Goal: Task Accomplishment & Management: Use online tool/utility

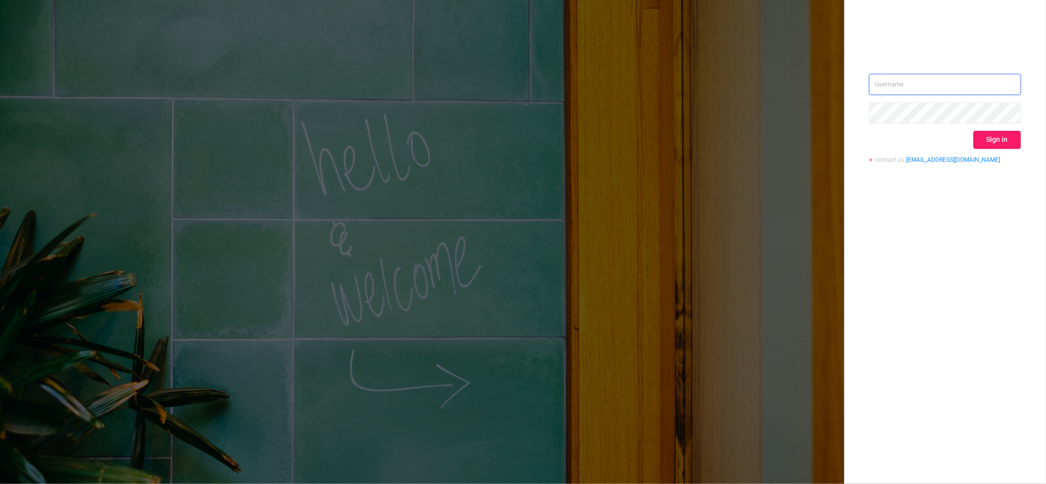
type input "[PERSON_NAME][EMAIL_ADDRESS][DOMAIN_NAME]"
click at [988, 136] on button "Sign in" at bounding box center [997, 140] width 47 height 18
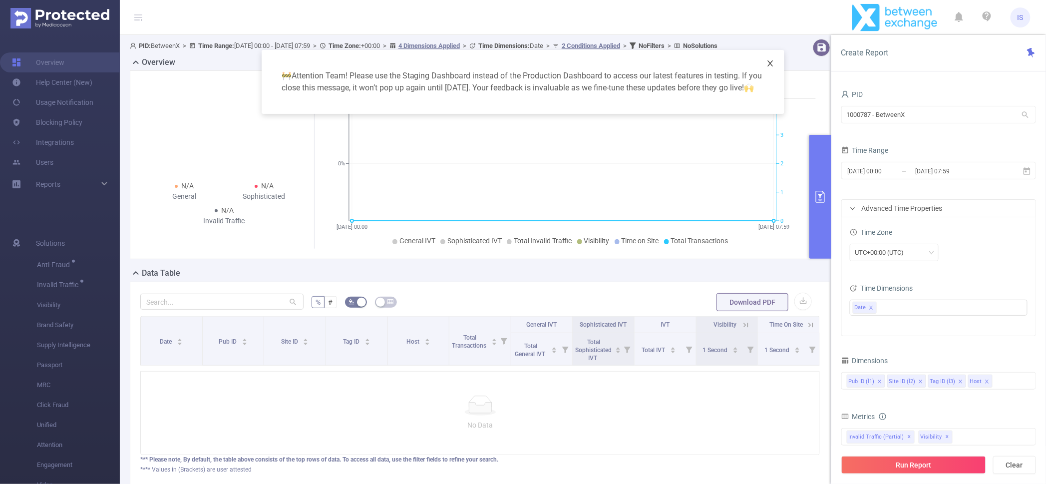
click at [774, 68] on span "Close" at bounding box center [770, 64] width 28 height 28
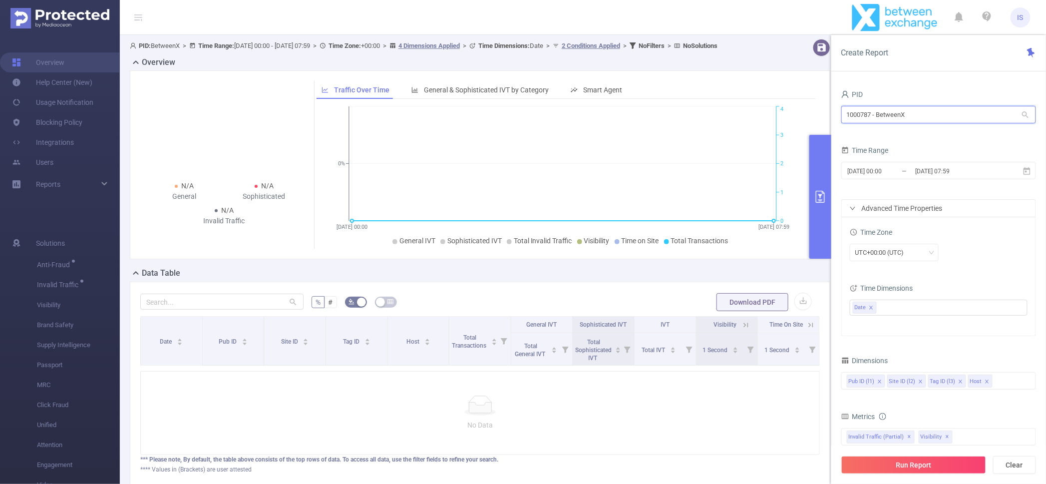
drag, startPoint x: 873, startPoint y: 111, endPoint x: 704, endPoint y: 93, distance: 170.2
click at [704, 93] on section "PID: BetweenX > Time Range: [DATE] 00:00 - [DATE] 07:59 > Time Zone: +00:00 > 4…" at bounding box center [583, 270] width 926 height 470
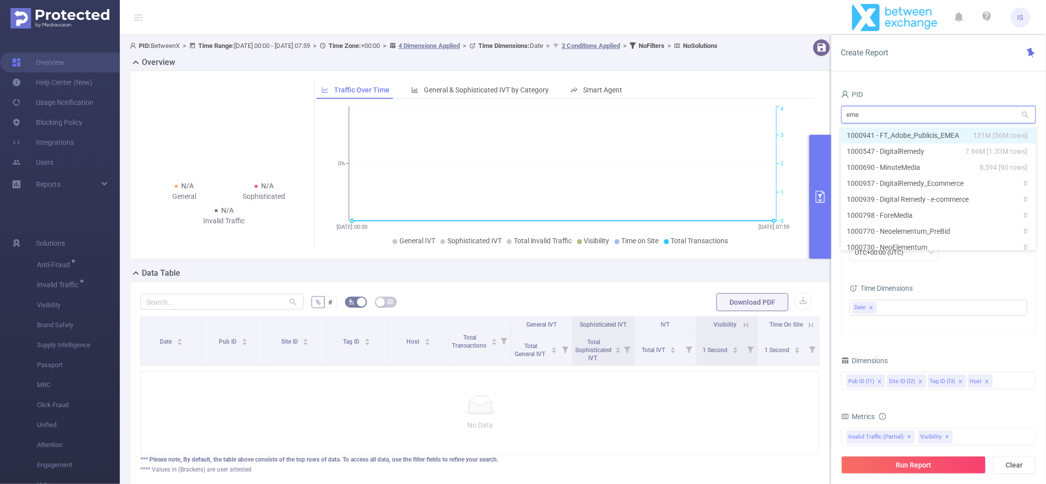
type input "emea"
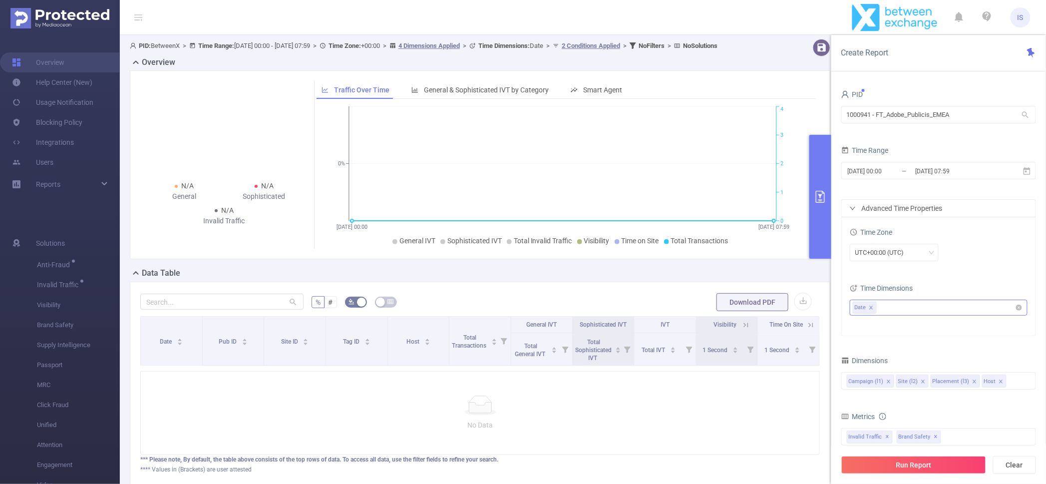
click at [869, 304] on span at bounding box center [871, 307] width 5 height 9
click at [904, 163] on span "[DATE] 00:00 _ [DATE] 07:59" at bounding box center [938, 170] width 195 height 17
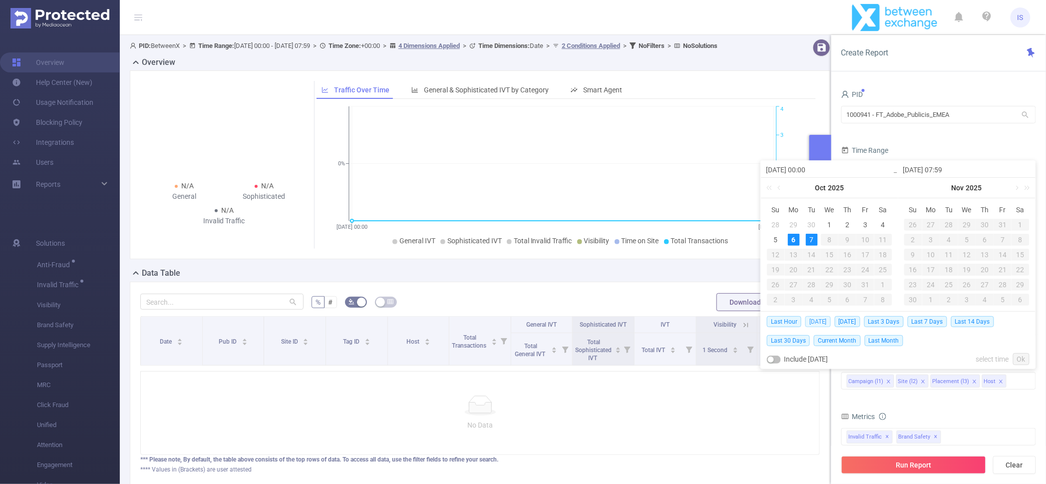
click at [816, 324] on span "[DATE]" at bounding box center [817, 321] width 25 height 11
type input "[DATE] 00:00"
type input "[DATE] 23:59"
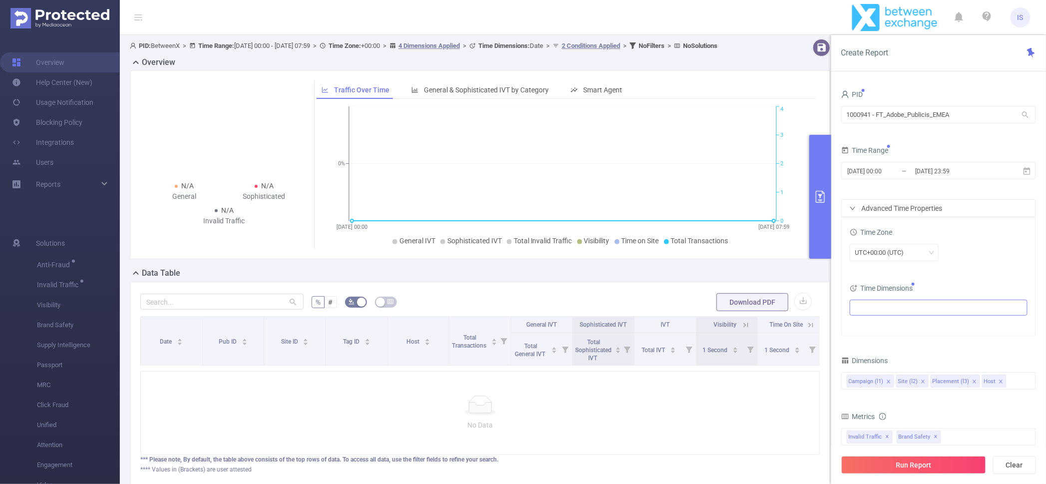
click at [909, 328] on div "Time Zone UTC+00:00 (UTC) Time Dimensions" at bounding box center [939, 276] width 194 height 118
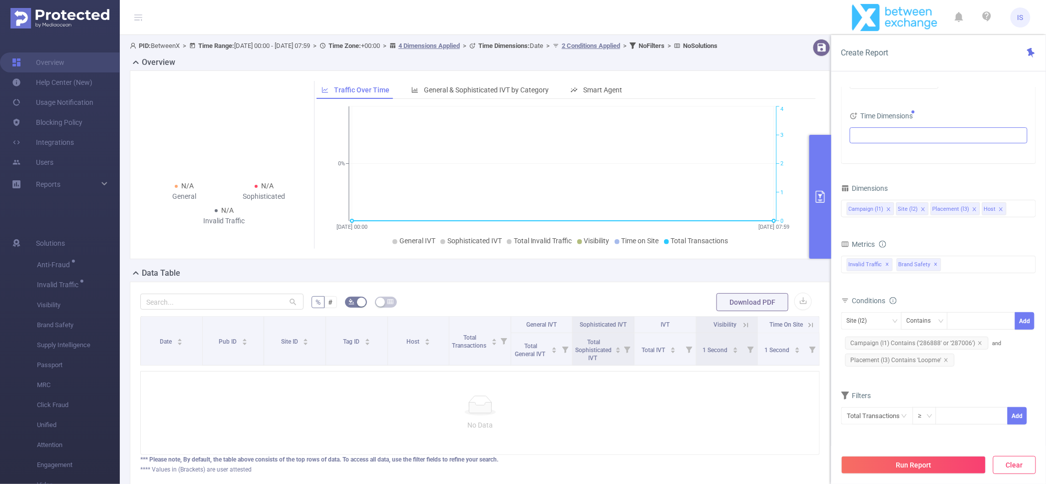
click at [1019, 467] on button "Clear" at bounding box center [1014, 465] width 43 height 18
type input "[DATE] 07:00"
type input "[DATE] 07:59"
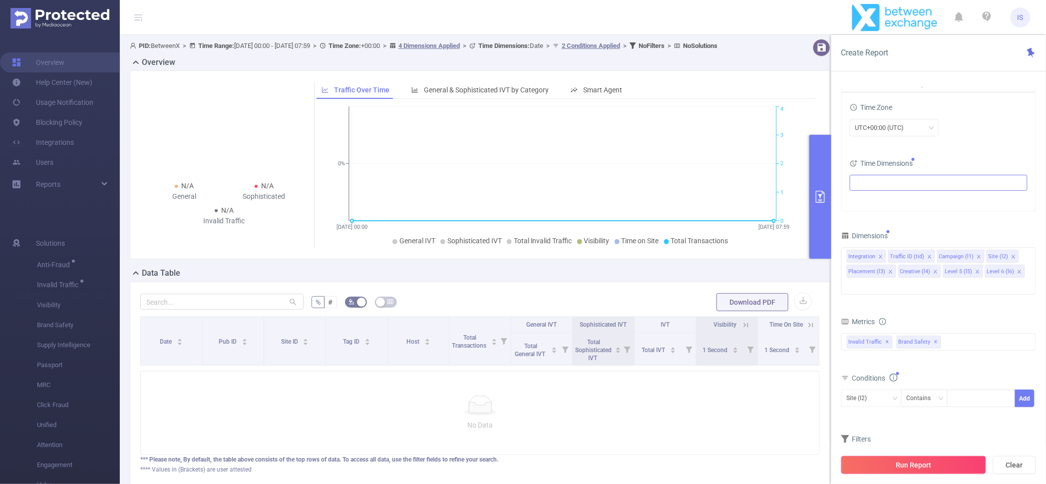
click at [911, 464] on button "Run Report" at bounding box center [913, 465] width 145 height 18
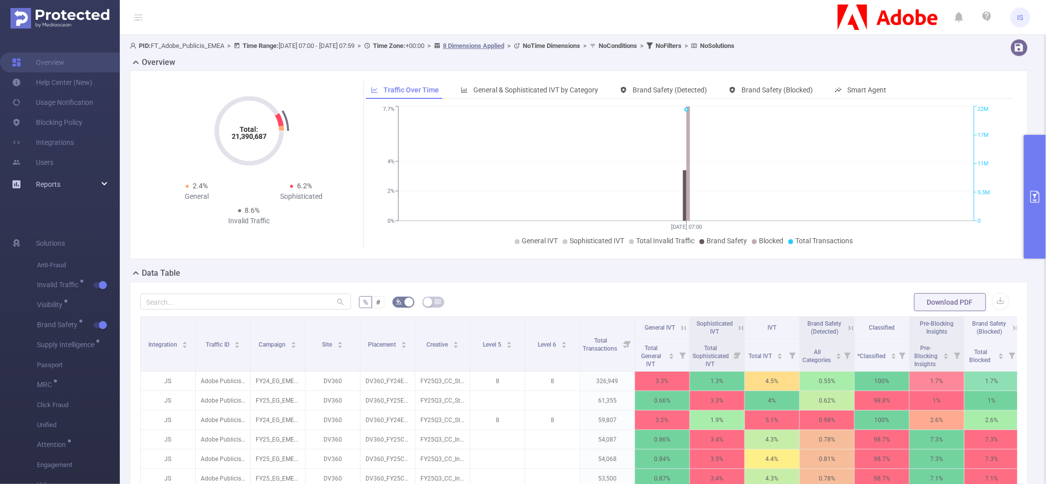
click at [108, 179] on div "Reports" at bounding box center [60, 184] width 120 height 20
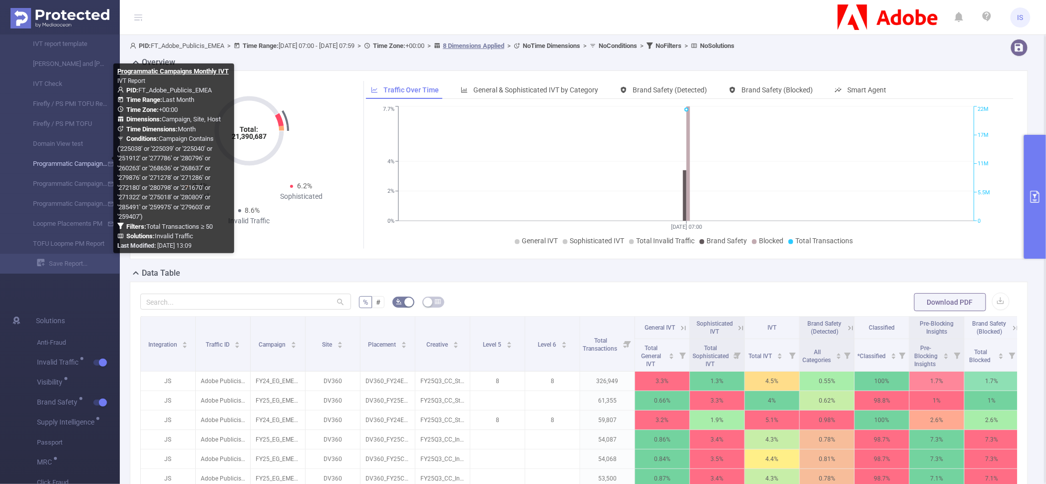
click at [86, 160] on link "Programmatic Campaigns Monthly IVT" at bounding box center [64, 164] width 88 height 20
